Goal: Task Accomplishment & Management: Complete application form

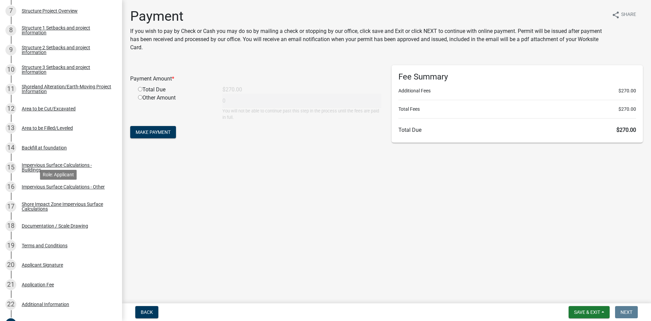
scroll to position [387, 0]
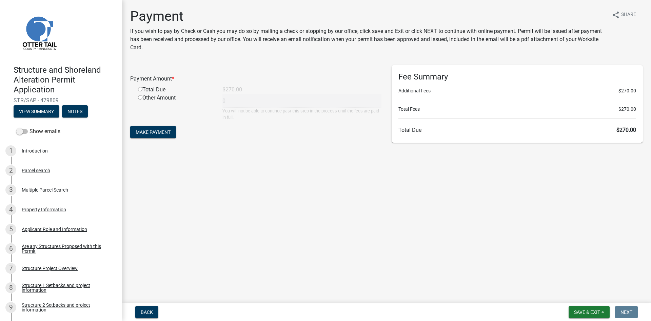
click at [139, 89] on input "radio" at bounding box center [140, 89] width 4 height 4
radio input "true"
type input "270"
click at [175, 133] on button "Make Payment" at bounding box center [153, 132] width 46 height 12
